Goal: Transaction & Acquisition: Download file/media

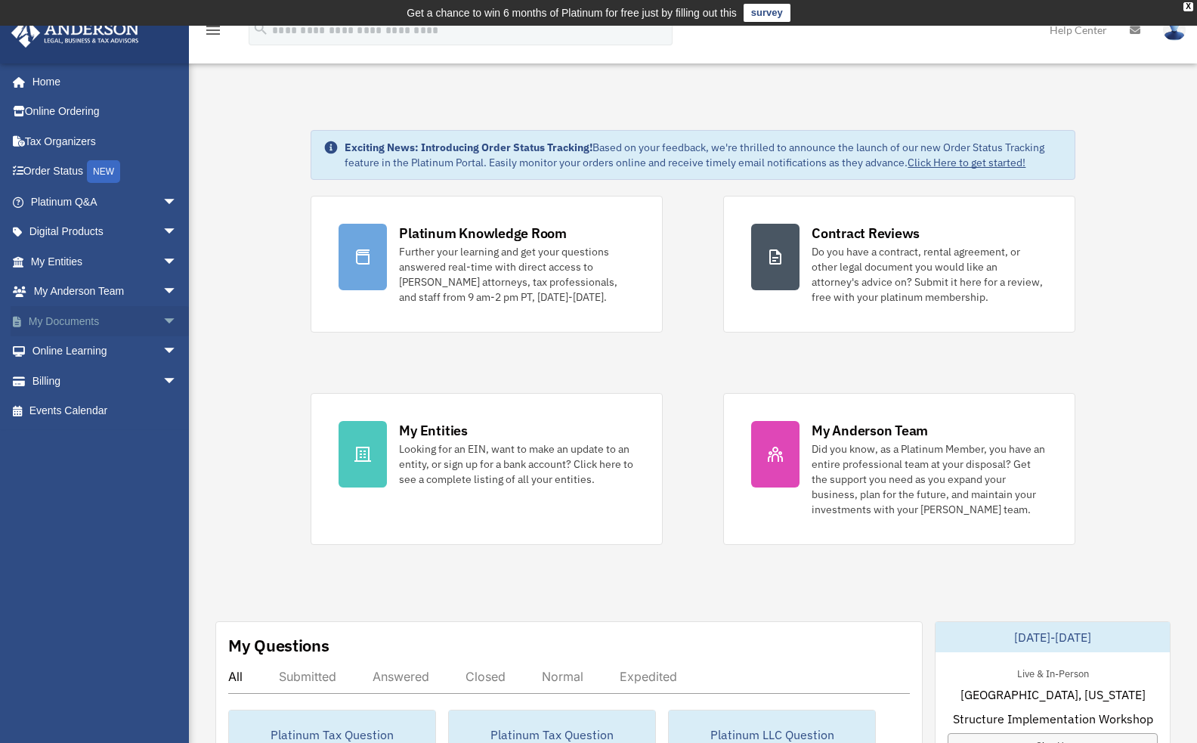
click at [162, 315] on span "arrow_drop_down" at bounding box center [177, 321] width 30 height 31
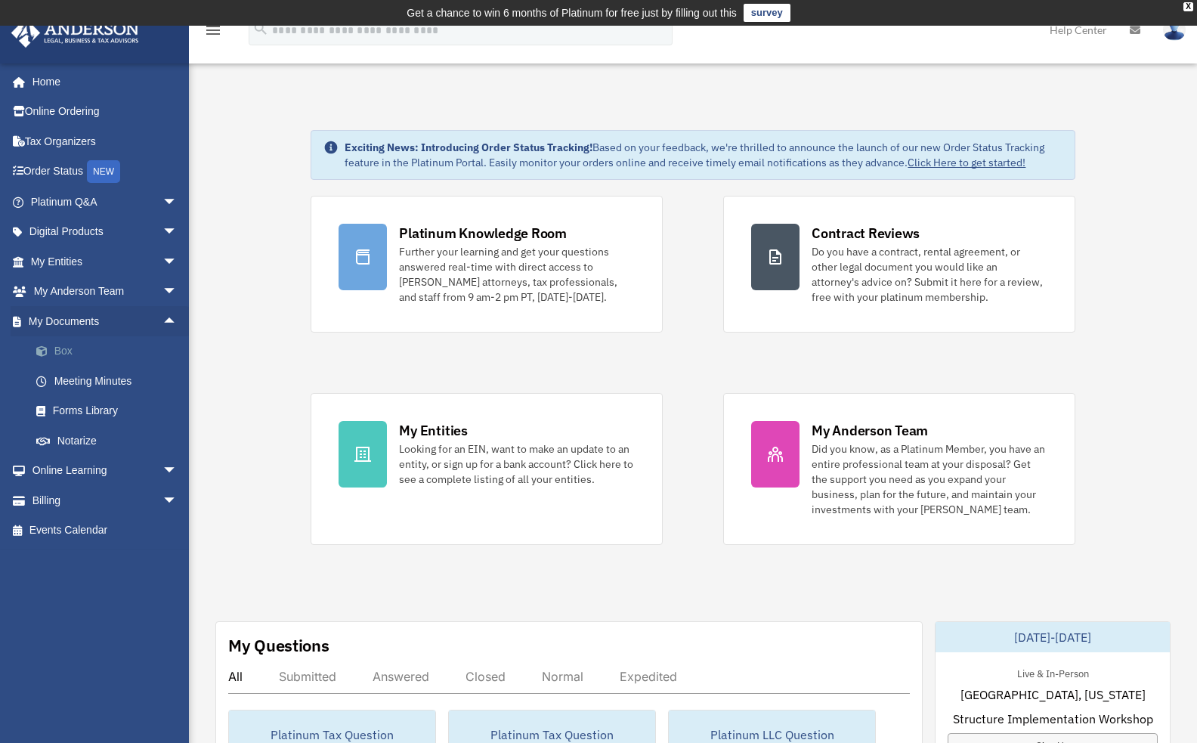
click at [94, 347] on link "Box" at bounding box center [110, 351] width 179 height 30
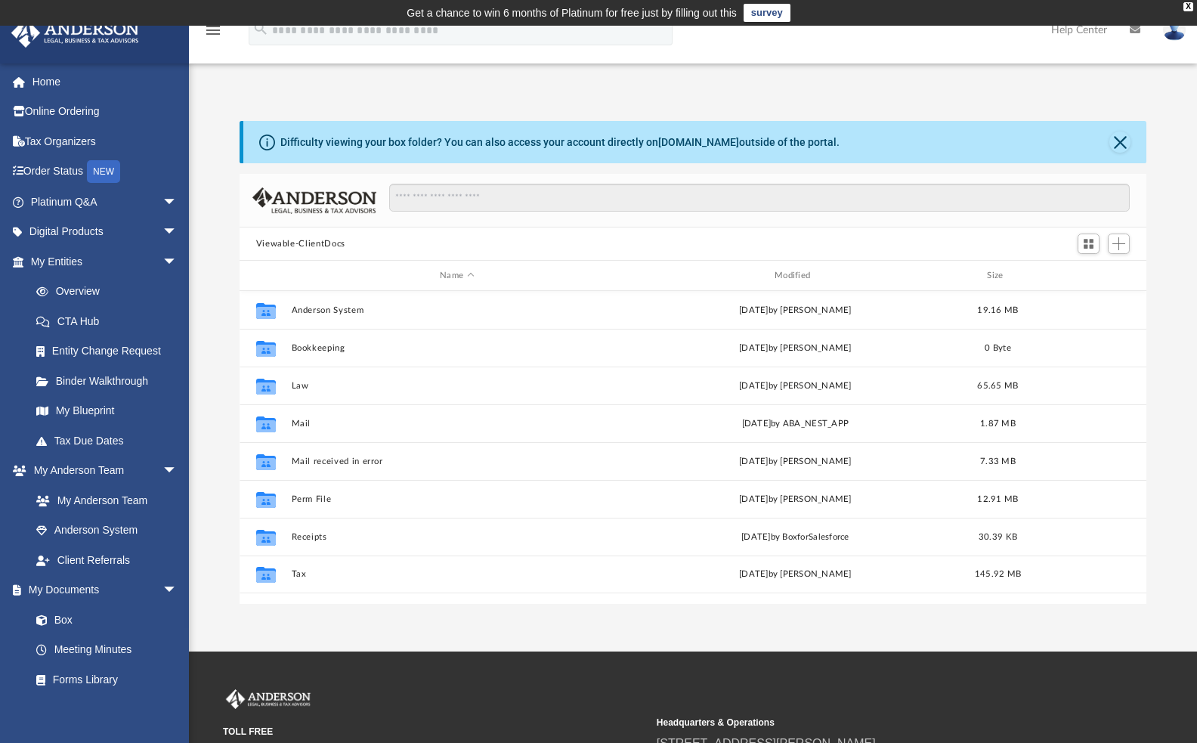
scroll to position [332, 895]
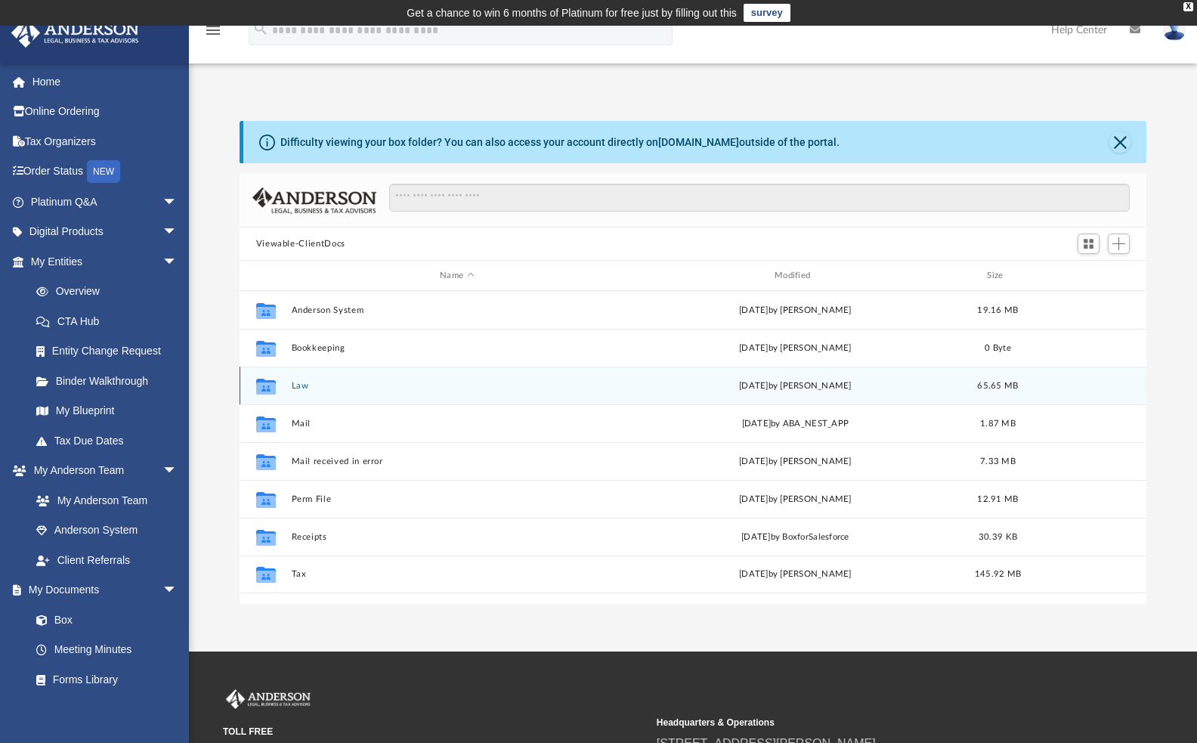
click at [294, 385] on button "Law" at bounding box center [457, 386] width 332 height 10
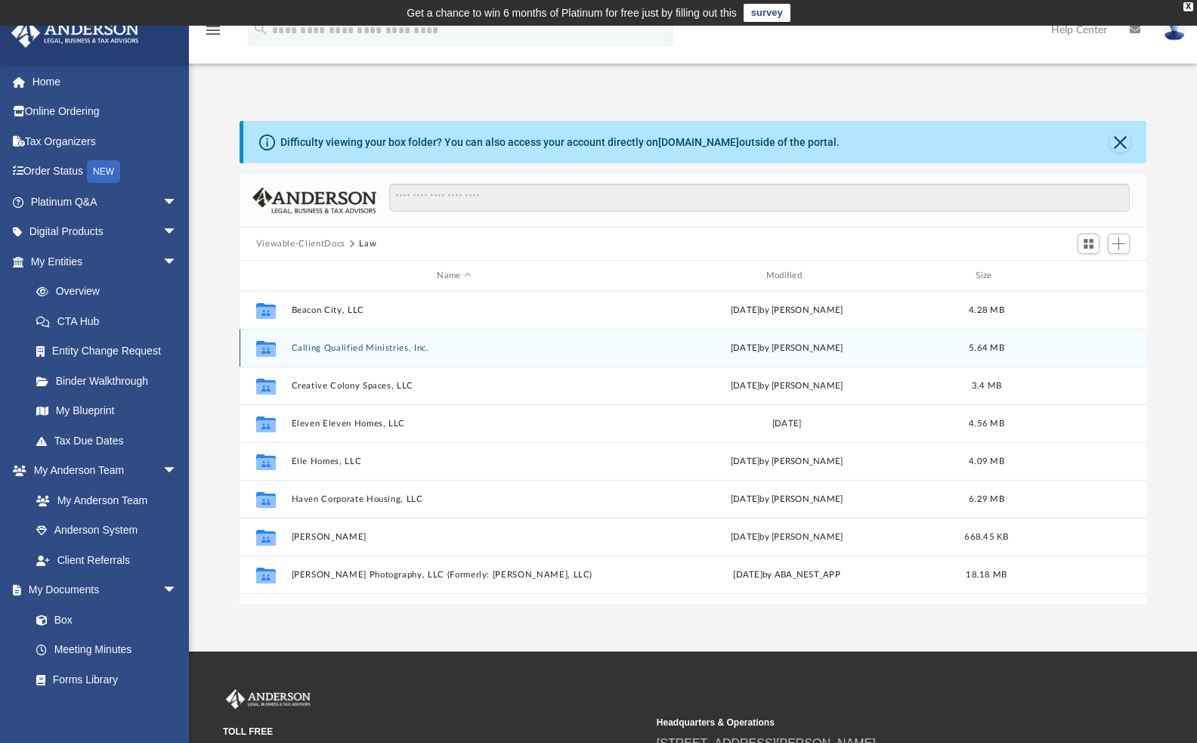
click at [328, 349] on button "Calling Qualified Ministries, Inc." at bounding box center [454, 348] width 326 height 10
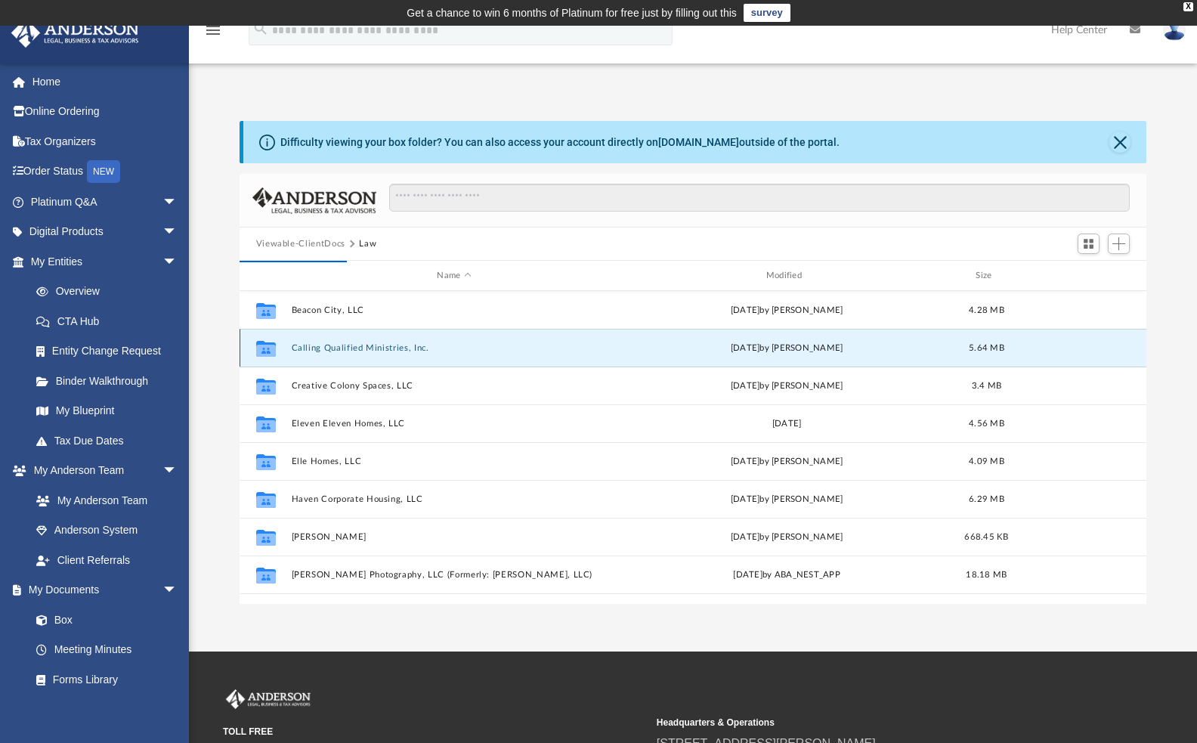
click at [378, 352] on button "Calling Qualified Ministries, Inc." at bounding box center [454, 348] width 326 height 10
click at [263, 348] on icon "grid" at bounding box center [265, 348] width 20 height 16
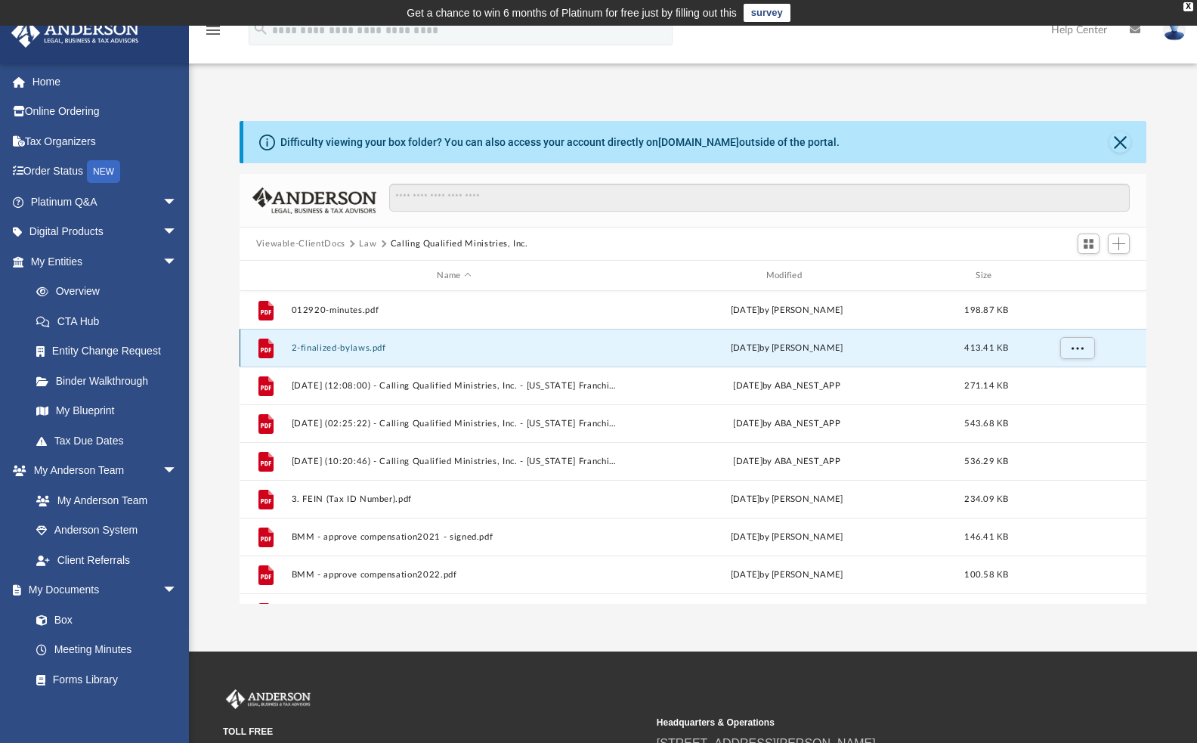
drag, startPoint x: 263, startPoint y: 348, endPoint x: 271, endPoint y: 351, distance: 8.1
click at [267, 351] on icon "grid" at bounding box center [266, 349] width 11 height 5
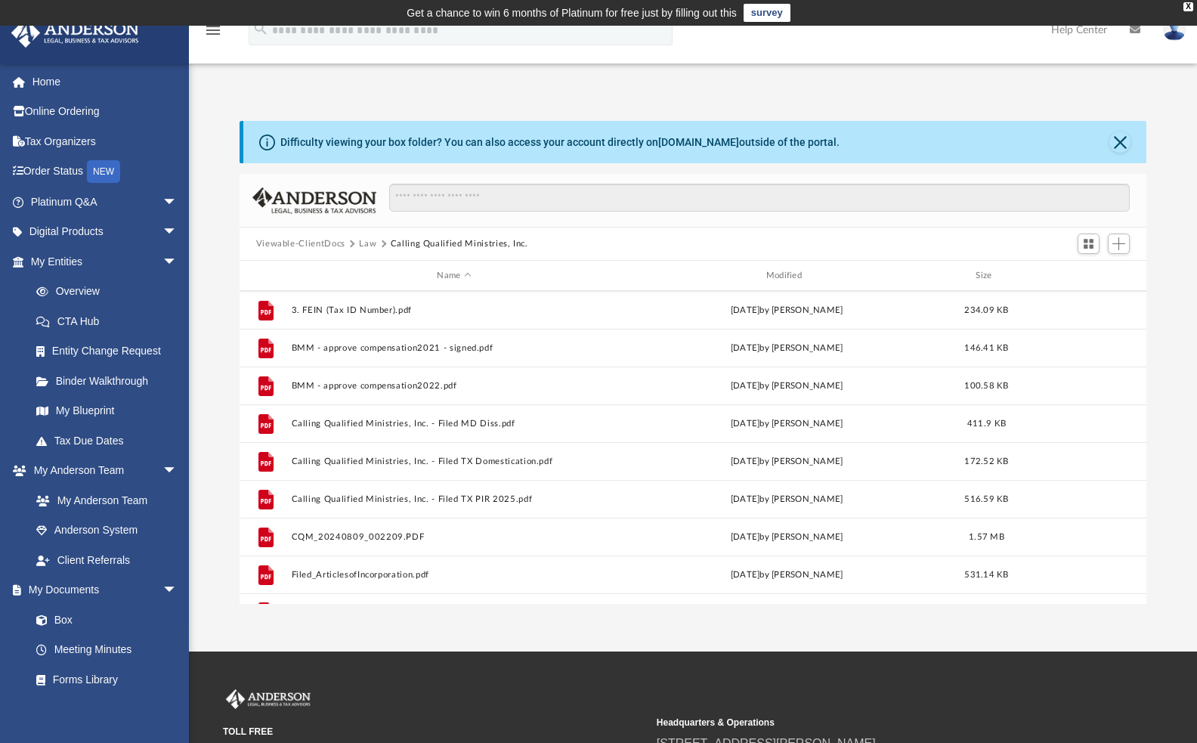
scroll to position [215, 0]
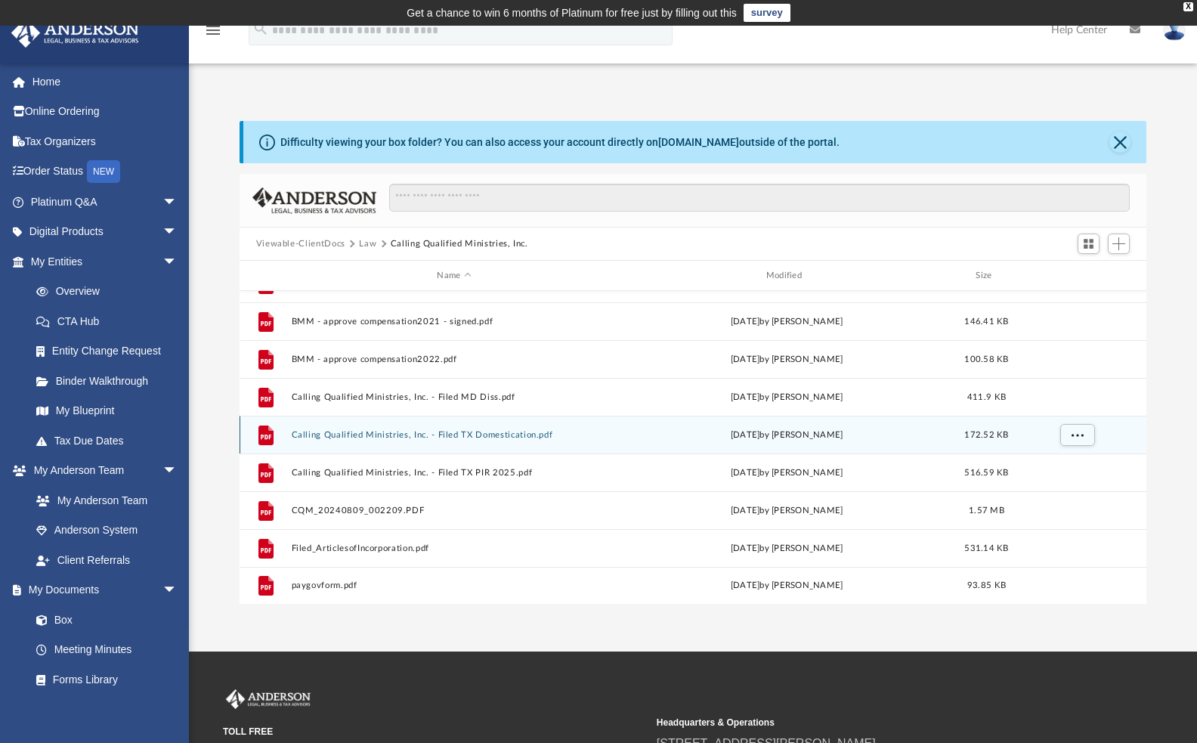
click at [464, 436] on button "Calling Qualified Ministries, Inc. - Filed TX Domestication.pdf" at bounding box center [454, 435] width 326 height 10
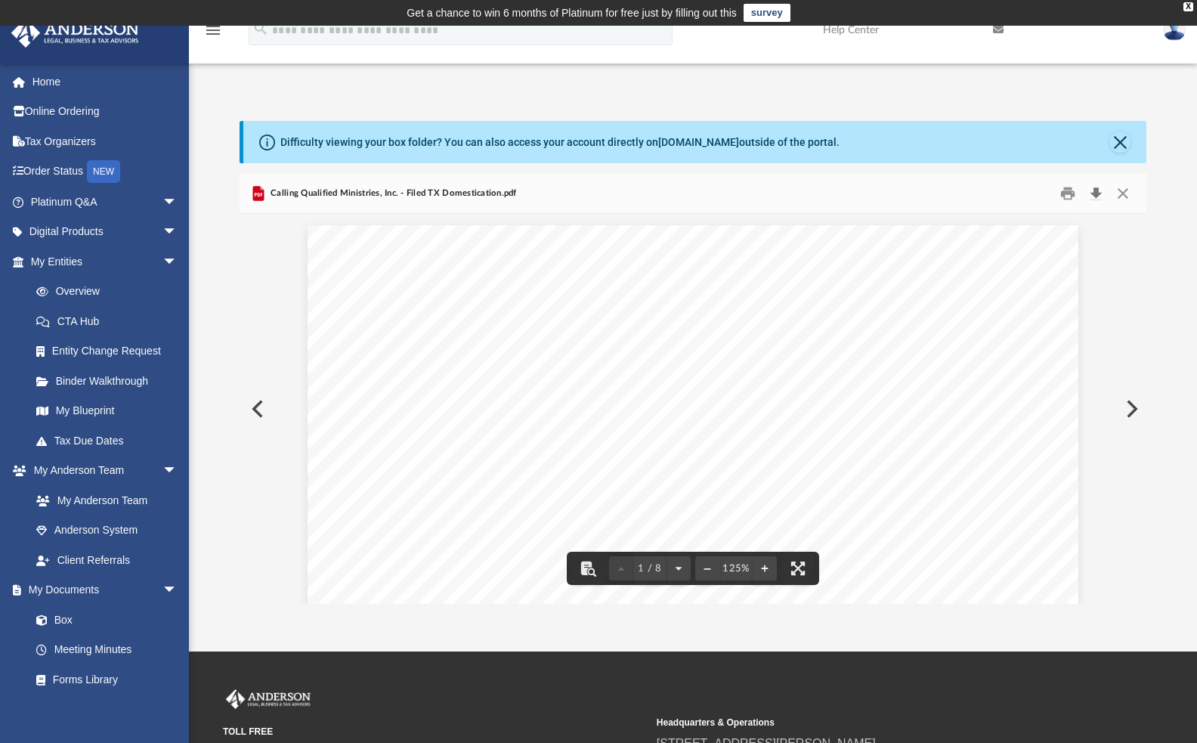
click at [1093, 197] on button "Download" at bounding box center [1095, 193] width 27 height 23
